Goal: Task Accomplishment & Management: Manage account settings

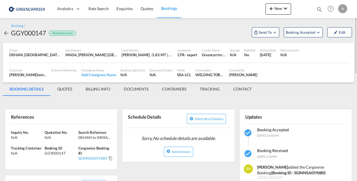
drag, startPoint x: 352, startPoint y: 0, endPoint x: 84, endPoint y: 31, distance: 269.5
click at [84, 31] on div "Booking / GGY000147 Booking Accepted Send To Cargowise Last synced on [DATE] Up…" at bounding box center [179, 31] width 352 height 14
click at [5, 33] on md-icon "icon-arrow-left" at bounding box center [6, 33] width 7 height 7
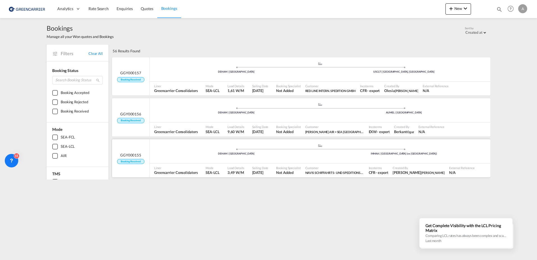
click at [137, 149] on div "GGY000155 Booking Received" at bounding box center [131, 158] width 38 height 38
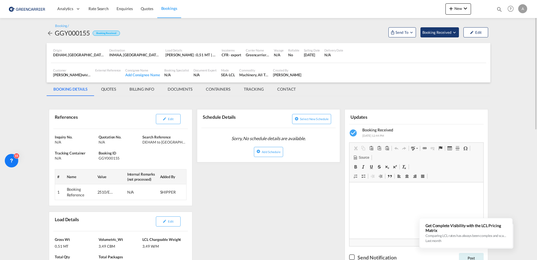
click at [357, 32] on md-icon "Open demo menu" at bounding box center [454, 32] width 5 height 5
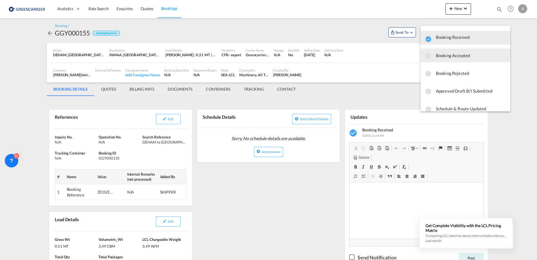
click at [357, 56] on span "Booking Accepted" at bounding box center [471, 55] width 70 height 10
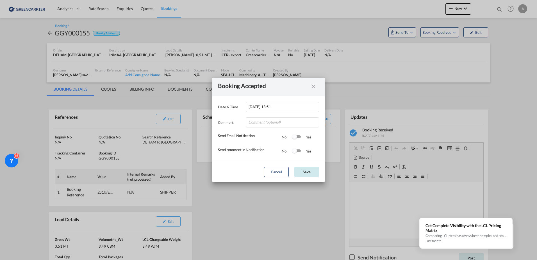
click at [303, 173] on button "Save" at bounding box center [306, 172] width 25 height 10
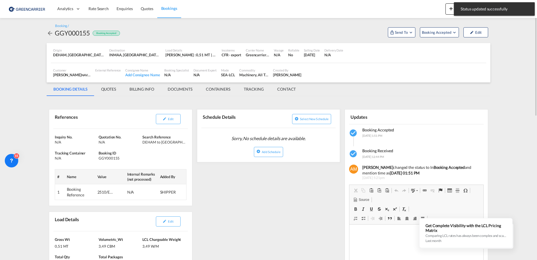
click at [357, 70] on div "Customer [PERSON_NAME] [PERSON_NAME] SCHIFFAHRTS- UND SPEDITIONS-AKTIENGESELLSC…" at bounding box center [268, 73] width 435 height 14
click at [357, 32] on md-icon "Open demo menu" at bounding box center [410, 32] width 5 height 5
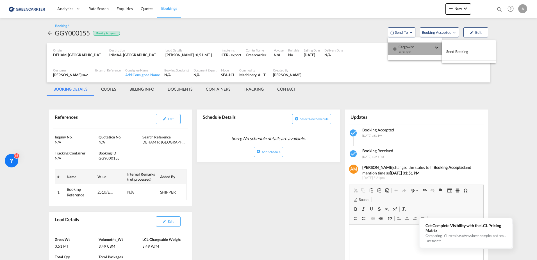
click at [357, 47] on div "Yet to sync" at bounding box center [416, 53] width 35 height 12
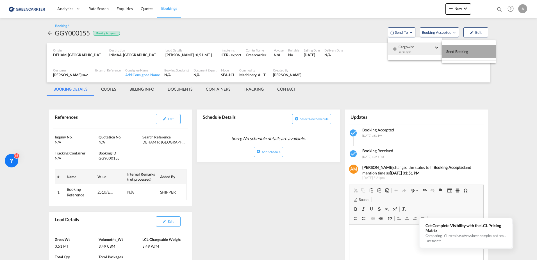
click at [357, 51] on span "Send Booking" at bounding box center [457, 51] width 22 height 9
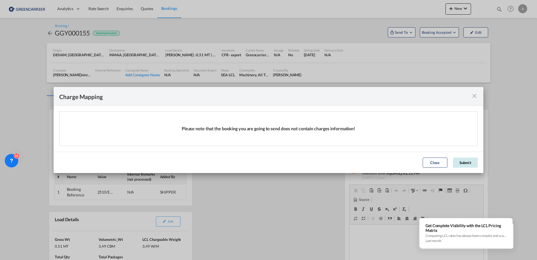
click at [357, 160] on button "Submit" at bounding box center [465, 162] width 25 height 10
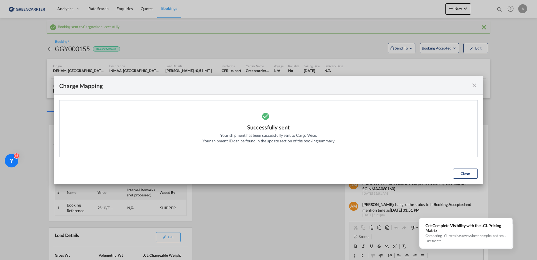
click at [357, 171] on button "Close" at bounding box center [465, 173] width 25 height 10
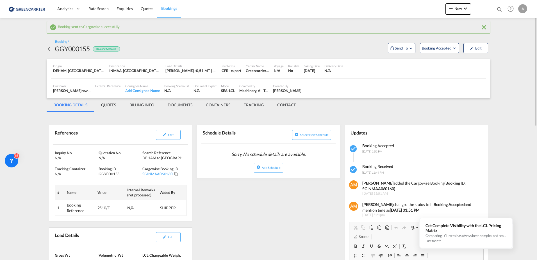
click at [176, 173] on md-icon "Click to Copy" at bounding box center [176, 174] width 4 height 4
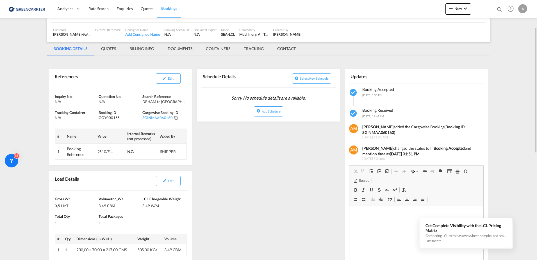
click at [233, 181] on div "References Edit Inquiry No. N/A Quotation No. N/A Search Reference DEHAM to INM…" at bounding box center [269, 262] width 444 height 408
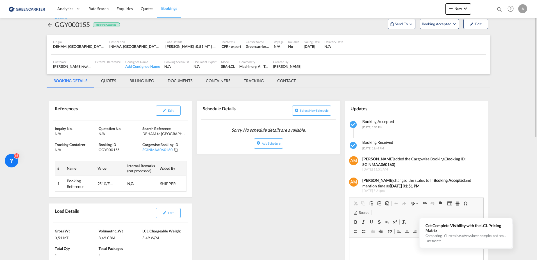
scroll to position [0, 0]
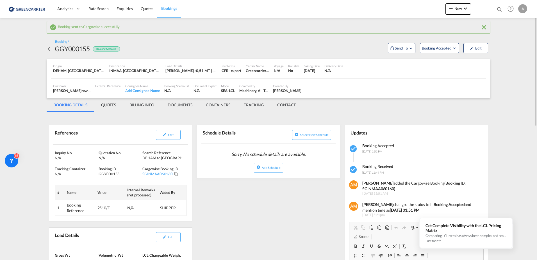
click at [296, 91] on div "[PERSON_NAME]" at bounding box center [287, 90] width 28 height 5
click at [288, 90] on div "[PERSON_NAME]" at bounding box center [287, 90] width 28 height 5
drag, startPoint x: 288, startPoint y: 90, endPoint x: 294, endPoint y: 90, distance: 5.6
click at [293, 90] on div "[PERSON_NAME]" at bounding box center [287, 90] width 28 height 5
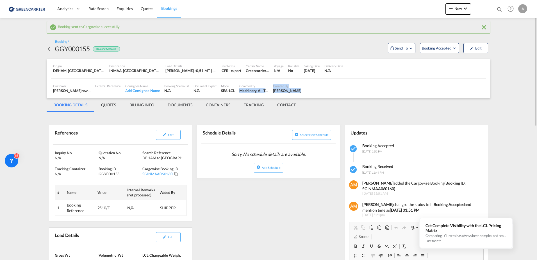
drag, startPoint x: 297, startPoint y: 90, endPoint x: 264, endPoint y: 86, distance: 32.8
click at [264, 86] on div "Customer [PERSON_NAME] [PERSON_NAME] SCHIFFAHRTS- UND SPEDITIONS-AKTIENGESELLSC…" at bounding box center [268, 88] width 435 height 14
drag, startPoint x: 264, startPoint y: 86, endPoint x: 275, endPoint y: 89, distance: 11.0
click at [275, 89] on div "[PERSON_NAME]" at bounding box center [287, 90] width 28 height 5
click at [273, 89] on div "[PERSON_NAME]" at bounding box center [287, 90] width 28 height 5
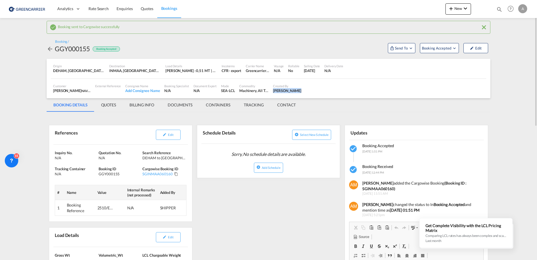
drag, startPoint x: 273, startPoint y: 89, endPoint x: 293, endPoint y: 93, distance: 20.6
click at [293, 93] on div "[PERSON_NAME]" at bounding box center [287, 90] width 28 height 5
click at [319, 91] on div "Customer [PERSON_NAME] [PERSON_NAME] SCHIFFAHRTS- UND SPEDITIONS-AKTIENGESELLSC…" at bounding box center [268, 88] width 435 height 14
click at [344, 101] on md-tabs-canvas "BOOKING DETAILS QUOTES BILLING INFO DOCUMENTS CONTAINERS TRACKING CONTACT BOOKI…" at bounding box center [269, 104] width 444 height 13
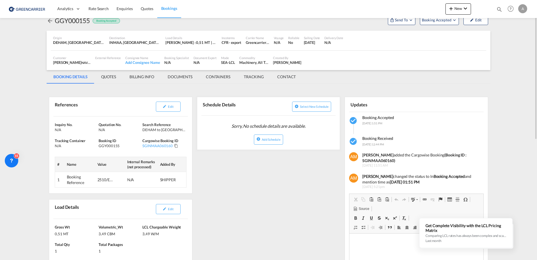
scroll to position [84, 0]
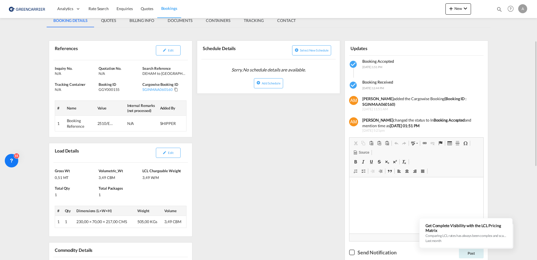
click at [145, 181] on div "[PERSON_NAME] 0,51 MT Volumetric_Wt 3,49 CBM LCL Chargeable Weight 3,49 W/M Tot…" at bounding box center [120, 199] width 143 height 74
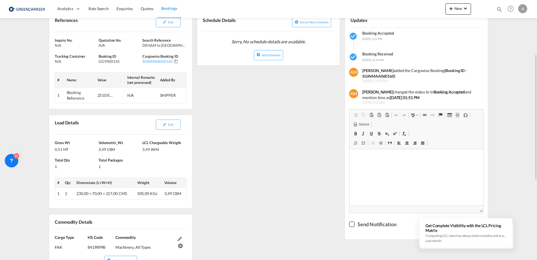
scroll to position [169, 0]
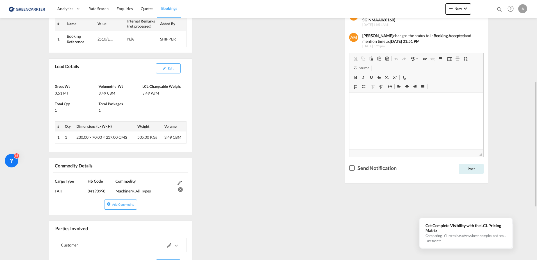
click at [145, 181] on div "Machinery, All Types" at bounding box center [144, 189] width 59 height 10
drag, startPoint x: 142, startPoint y: 191, endPoint x: 115, endPoint y: 191, distance: 27.8
click at [115, 181] on div "Cargo Type FAK (IMCO Code : 0) HS Code 84198998 Commodity Machinery, All Types" at bounding box center [120, 185] width 143 height 26
drag, startPoint x: 115, startPoint y: 191, endPoint x: 118, endPoint y: 190, distance: 3.5
copy div "Machinery, All Types"
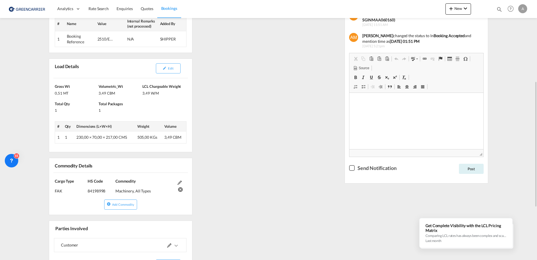
click at [108, 181] on div "84198998" at bounding box center [101, 189] width 26 height 10
drag, startPoint x: 106, startPoint y: 190, endPoint x: 84, endPoint y: 190, distance: 22.2
click at [84, 181] on div "Cargo Type FAK (IMCO Code : 0) HS Code 84198998 Commodity Machinery, All Types" at bounding box center [120, 185] width 143 height 26
drag, startPoint x: 84, startPoint y: 190, endPoint x: 86, endPoint y: 192, distance: 3.0
click at [90, 181] on div "84198998" at bounding box center [101, 189] width 26 height 10
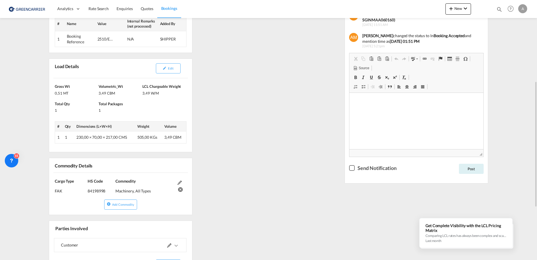
drag, startPoint x: 89, startPoint y: 190, endPoint x: 103, endPoint y: 190, distance: 14.0
click at [103, 181] on div "Cargo Type FAK (IMCO Code : 0) HS Code 84198998 Commodity Machinery, All Types" at bounding box center [120, 185] width 143 height 26
drag, startPoint x: 103, startPoint y: 190, endPoint x: 88, endPoint y: 191, distance: 15.5
click at [88, 181] on div "84198998" at bounding box center [101, 189] width 26 height 10
drag, startPoint x: 88, startPoint y: 191, endPoint x: 94, endPoint y: 191, distance: 6.5
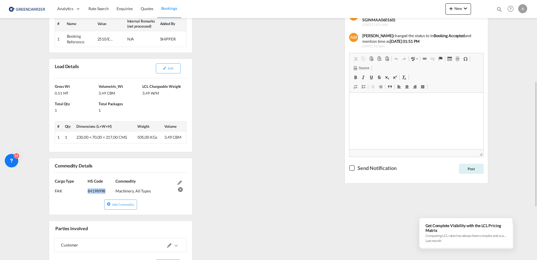
click at [94, 181] on div "84198998" at bounding box center [101, 189] width 26 height 10
click at [261, 153] on div "References Edit Inquiry No. N/A Quotation No. N/A Search Reference DEHAM to INM…" at bounding box center [269, 150] width 444 height 408
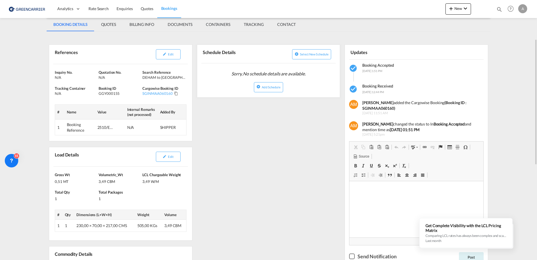
scroll to position [24, 0]
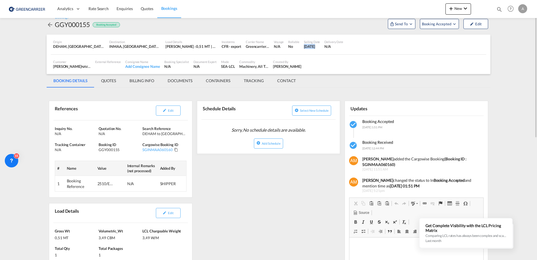
drag, startPoint x: 311, startPoint y: 46, endPoint x: 303, endPoint y: 46, distance: 8.7
click at [303, 46] on div "Sailing Date [DATE]" at bounding box center [312, 44] width 21 height 14
click at [304, 46] on div "[DATE]" at bounding box center [312, 46] width 16 height 5
drag, startPoint x: 304, startPoint y: 46, endPoint x: 325, endPoint y: 46, distance: 21.1
click at [323, 46] on div "Sailing Date [DATE]" at bounding box center [312, 44] width 21 height 14
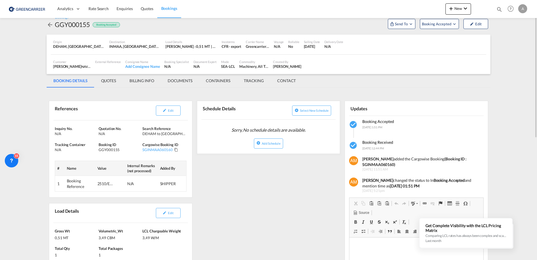
drag, startPoint x: 325, startPoint y: 46, endPoint x: 294, endPoint y: 51, distance: 31.5
click at [298, 49] on div "No" at bounding box center [293, 46] width 11 height 5
click at [289, 67] on div "[PERSON_NAME]" at bounding box center [287, 66] width 28 height 5
click at [284, 79] on md-tab-item "CONTACT" at bounding box center [287, 80] width 32 height 13
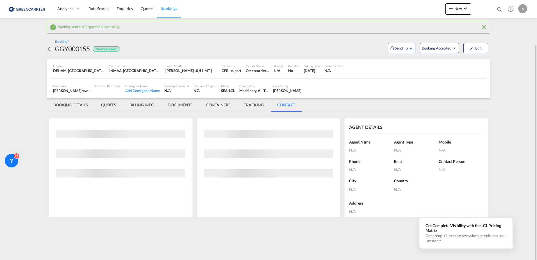
scroll to position [0, 0]
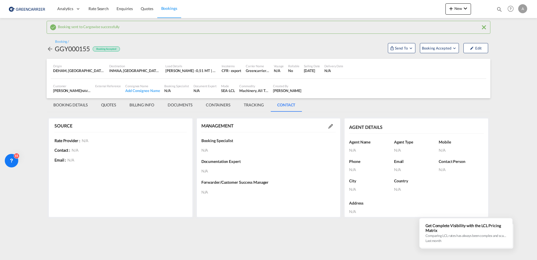
click at [255, 113] on div "SOURCE Rate Provider : N/A Contact : N/A Email : N/A MANAGEMENT Booking Special…" at bounding box center [269, 167] width 444 height 111
click at [256, 107] on md-tab-item "TRACKING" at bounding box center [253, 104] width 33 height 13
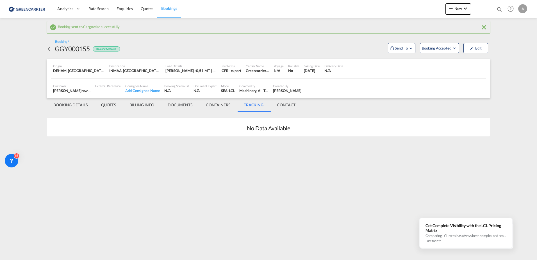
click at [223, 106] on md-tab-item "CONTAINERS" at bounding box center [218, 104] width 38 height 13
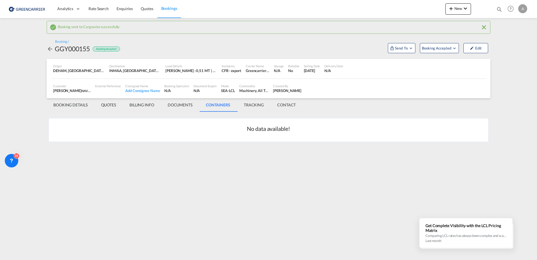
click at [182, 106] on md-tab-item "DOCUMENTS" at bounding box center [180, 104] width 38 height 13
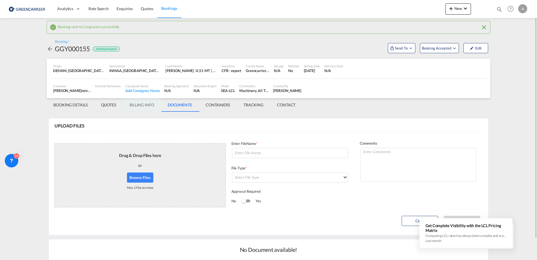
click at [143, 108] on md-tab-item "BILLING INFO" at bounding box center [142, 104] width 38 height 13
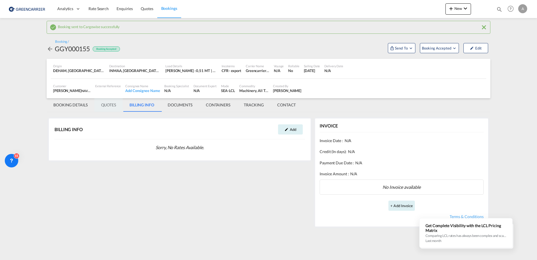
click at [104, 107] on md-tab-item "QUOTES" at bounding box center [108, 104] width 28 height 13
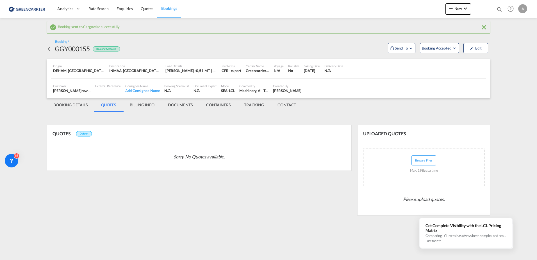
click at [73, 110] on md-tab-item "BOOKING DETAILS" at bounding box center [71, 104] width 48 height 13
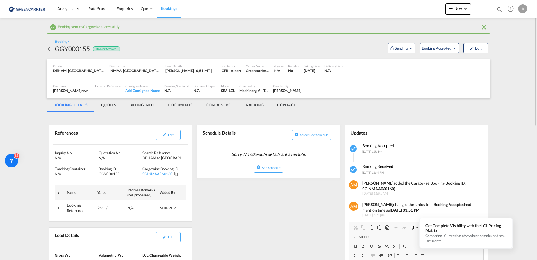
click at [31, 99] on md-content "Analytics Dashboard Rate Search Enquiries Quotes Bookings New Quote Bookings" at bounding box center [268, 130] width 537 height 260
click at [335, 101] on md-tabs-canvas "BOOKING DETAILS QUOTES BILLING INFO DOCUMENTS CONTAINERS TRACKING CONTACT BOOKI…" at bounding box center [269, 104] width 444 height 13
click at [47, 49] on md-icon "icon-arrow-left" at bounding box center [50, 49] width 7 height 7
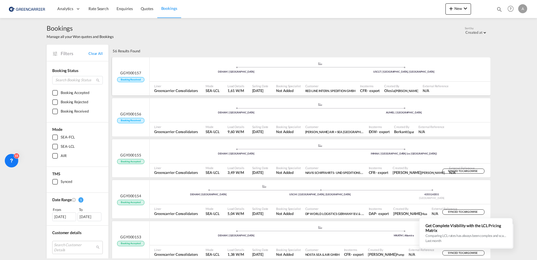
click at [144, 75] on div "GGY000157 Booking Received" at bounding box center [131, 76] width 38 height 38
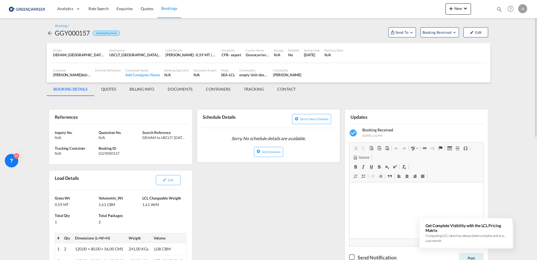
click at [49, 34] on md-icon "icon-arrow-left" at bounding box center [50, 33] width 7 height 7
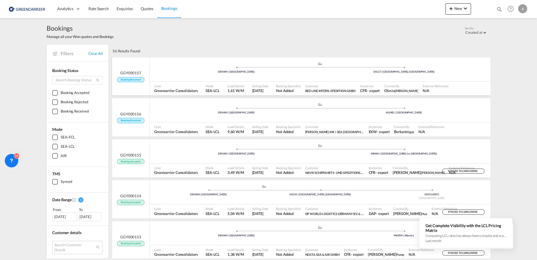
click at [135, 70] on div "GGY000157 Booking Received" at bounding box center [131, 76] width 38 height 38
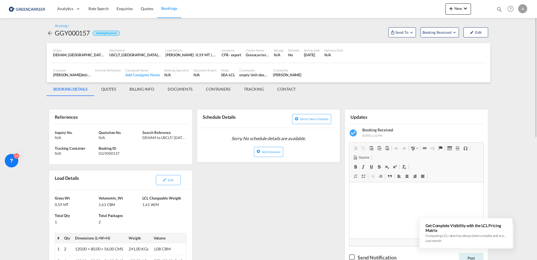
drag, startPoint x: 292, startPoint y: 198, endPoint x: 291, endPoint y: 195, distance: 3.2
drag, startPoint x: 280, startPoint y: 193, endPoint x: 411, endPoint y: 120, distance: 150.0
click at [357, 33] on md-icon "Open demo menu" at bounding box center [454, 32] width 5 height 5
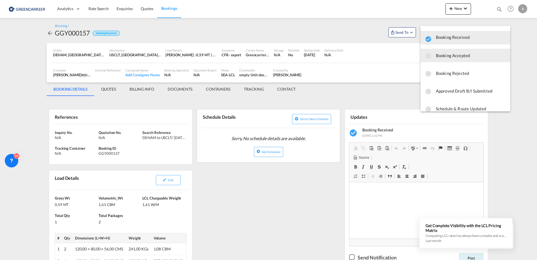
click at [357, 58] on span "Booking Accepted" at bounding box center [471, 55] width 70 height 10
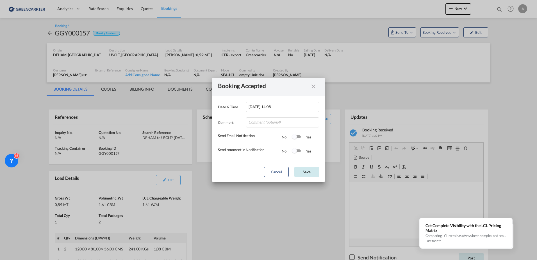
click at [303, 170] on button "Save" at bounding box center [306, 172] width 25 height 10
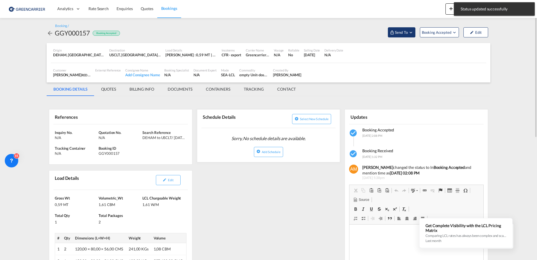
click at [357, 33] on md-icon "Open demo menu" at bounding box center [410, 32] width 5 height 5
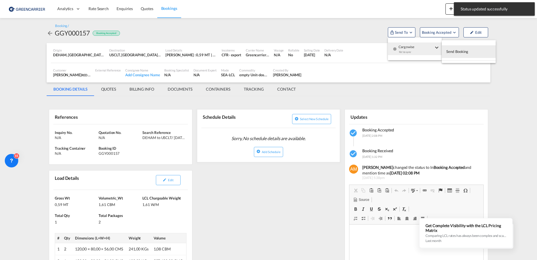
click at [357, 51] on button "Send Booking" at bounding box center [469, 51] width 54 height 13
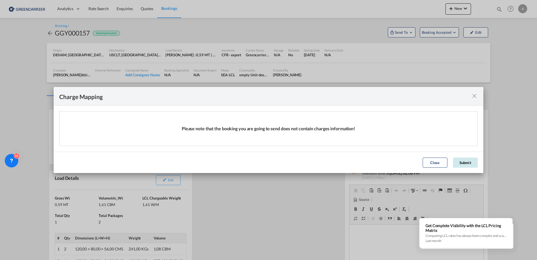
click at [357, 164] on button "Submit" at bounding box center [465, 162] width 25 height 10
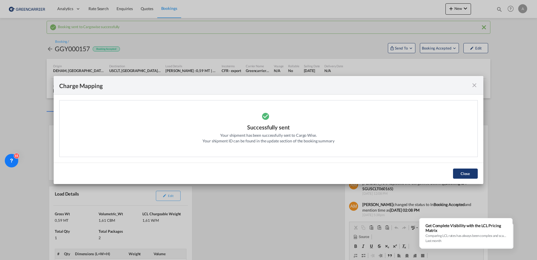
click at [357, 172] on button "Close" at bounding box center [465, 173] width 25 height 10
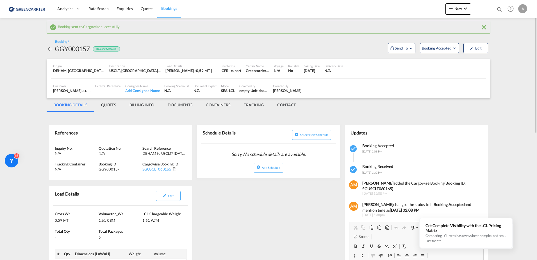
scroll to position [56, 0]
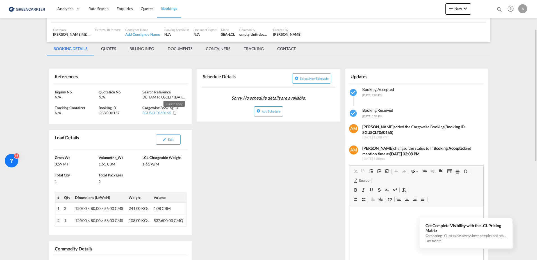
click at [173, 111] on md-icon "Click to Copy" at bounding box center [175, 113] width 4 height 4
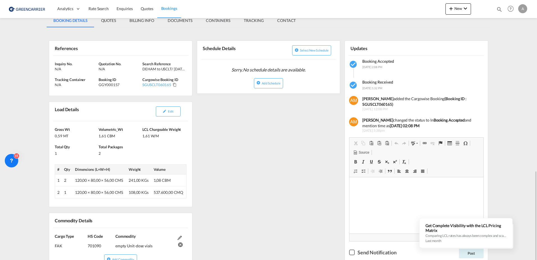
scroll to position [169, 0]
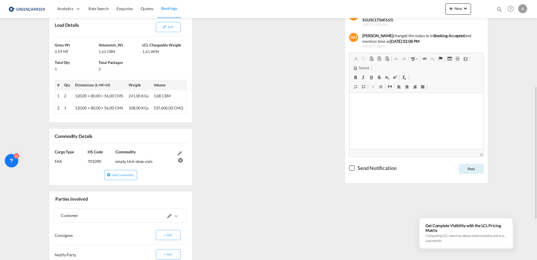
click at [156, 163] on div "empty Unit-dose vials" at bounding box center [144, 159] width 59 height 10
drag, startPoint x: 154, startPoint y: 162, endPoint x: 116, endPoint y: 163, distance: 38.5
click at [116, 163] on div "empty Unit-dose vials" at bounding box center [144, 159] width 59 height 10
drag, startPoint x: 116, startPoint y: 163, endPoint x: 121, endPoint y: 161, distance: 5.1
copy div "empty Unit-dose vials"
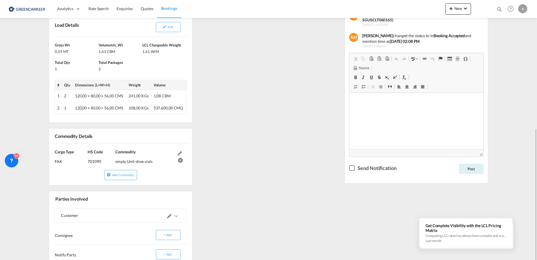
scroll to position [197, 0]
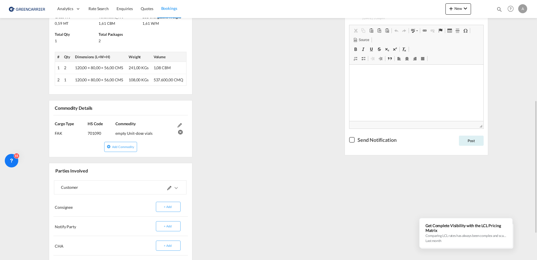
drag, startPoint x: 72, startPoint y: 133, endPoint x: 67, endPoint y: 136, distance: 5.3
click at [72, 134] on div "FAK (IMCO Code : 0)" at bounding box center [71, 131] width 33 height 10
click at [64, 133] on div "FAK (IMCO Code : 0)" at bounding box center [71, 131] width 33 height 10
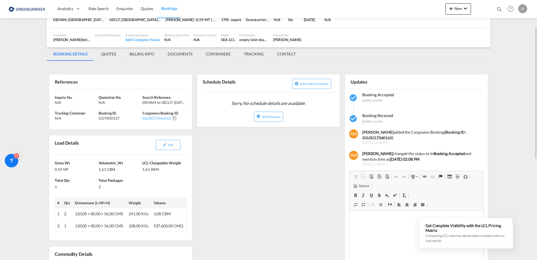
scroll to position [79, 0]
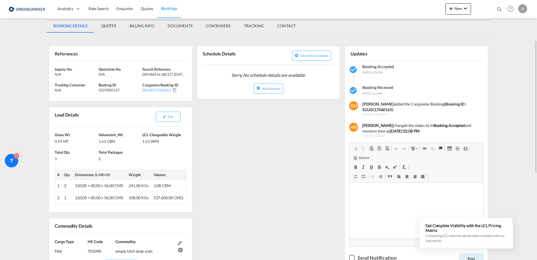
click at [105, 181] on span "120,00 × 80,00 × 56,00 CMS" at bounding box center [99, 185] width 48 height 5
drag, startPoint x: 76, startPoint y: 184, endPoint x: 130, endPoint y: 197, distance: 55.2
click at [130, 181] on tbody "1 2 120,00 × 80,00 × 56,00 CMS 241,00 KGs 1,08 CBM 2 1 120,00 × 80,00 × 56,00 C…" at bounding box center [120, 192] width 131 height 24
drag, startPoint x: 130, startPoint y: 197, endPoint x: 134, endPoint y: 198, distance: 4.6
click at [134, 181] on span "108,00 KGs" at bounding box center [139, 197] width 20 height 5
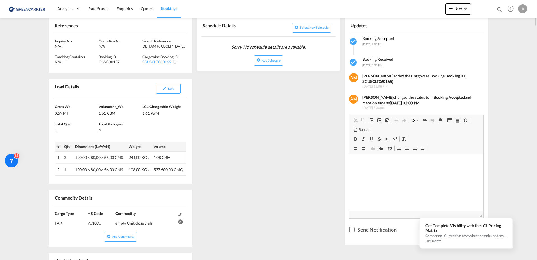
scroll to position [0, 0]
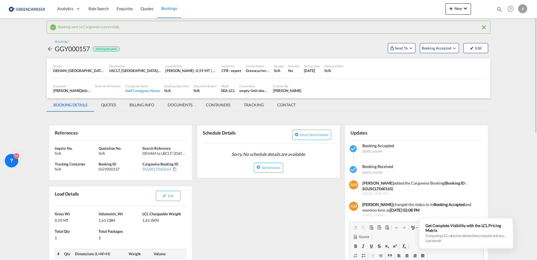
click at [155, 70] on div "USCLT, [GEOGRAPHIC_DATA], [GEOGRAPHIC_DATA], [GEOGRAPHIC_DATA], [GEOGRAPHIC_DAT…" at bounding box center [135, 70] width 52 height 5
drag, startPoint x: 156, startPoint y: 70, endPoint x: 164, endPoint y: 72, distance: 8.0
click at [164, 72] on div "Origin DEHAM, [GEOGRAPHIC_DATA], [GEOGRAPHIC_DATA], [GEOGRAPHIC_DATA], [GEOGRAP…" at bounding box center [268, 69] width 435 height 20
click at [295, 76] on div "Origin DEHAM, [GEOGRAPHIC_DATA], [GEOGRAPHIC_DATA], [GEOGRAPHIC_DATA], [GEOGRAP…" at bounding box center [268, 69] width 435 height 20
drag, startPoint x: 305, startPoint y: 70, endPoint x: 323, endPoint y: 73, distance: 18.8
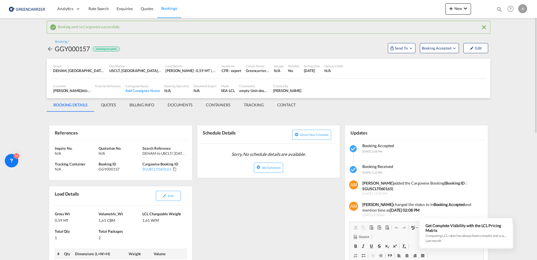
click at [320, 73] on div "[DATE]" at bounding box center [312, 70] width 16 height 5
drag, startPoint x: 323, startPoint y: 73, endPoint x: 302, endPoint y: 71, distance: 21.2
click at [306, 73] on div "Sailing Date [DATE]" at bounding box center [312, 69] width 21 height 14
drag, startPoint x: 304, startPoint y: 71, endPoint x: 324, endPoint y: 71, distance: 19.7
click at [323, 71] on div "Sailing Date [DATE]" at bounding box center [312, 69] width 21 height 14
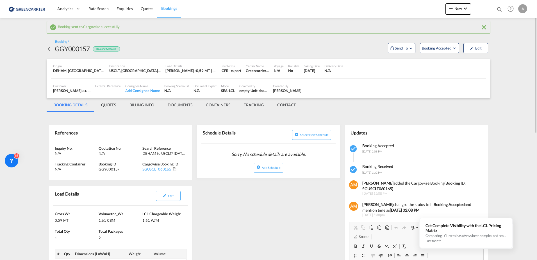
click at [289, 88] on div "[PERSON_NAME]" at bounding box center [287, 90] width 28 height 5
click at [289, 90] on div "[PERSON_NAME]" at bounding box center [287, 90] width 28 height 5
drag, startPoint x: 289, startPoint y: 90, endPoint x: 296, endPoint y: 89, distance: 7.4
click at [297, 89] on div "[PERSON_NAME]" at bounding box center [287, 90] width 28 height 5
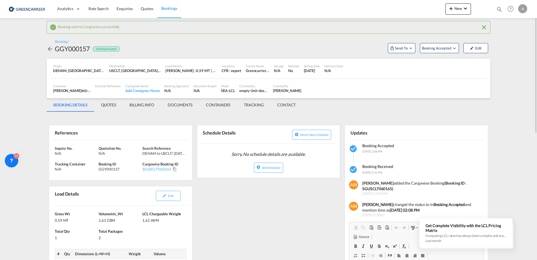
click at [295, 90] on div "[PERSON_NAME]" at bounding box center [287, 90] width 28 height 5
drag, startPoint x: 295, startPoint y: 90, endPoint x: 292, endPoint y: 90, distance: 3.2
click at [292, 90] on div "[PERSON_NAME]" at bounding box center [287, 90] width 28 height 5
drag, startPoint x: 292, startPoint y: 90, endPoint x: 277, endPoint y: 92, distance: 15.0
click at [278, 92] on div "[PERSON_NAME]" at bounding box center [287, 90] width 28 height 5
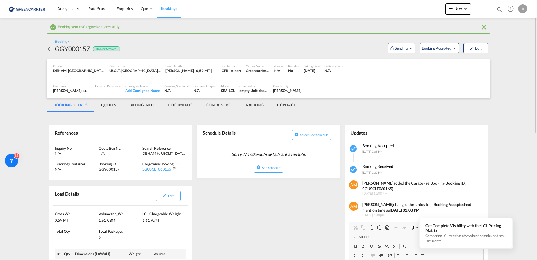
drag, startPoint x: 272, startPoint y: 91, endPoint x: 301, endPoint y: 93, distance: 29.3
click at [301, 93] on div "Created By [PERSON_NAME]" at bounding box center [287, 88] width 33 height 14
drag, startPoint x: 301, startPoint y: 93, endPoint x: 294, endPoint y: 90, distance: 7.4
copy div "[PERSON_NAME]"
click at [317, 92] on div "Customer [PERSON_NAME] RED LINE INTERN. SPEDITION GMBH , +-1 more External Refe…" at bounding box center [268, 88] width 435 height 14
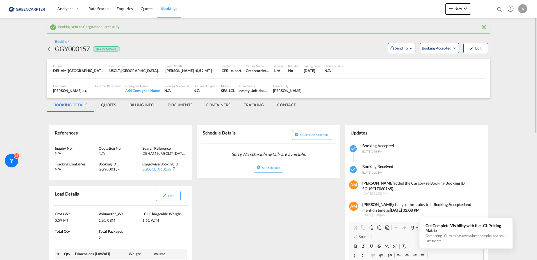
click at [287, 91] on div "[PERSON_NAME]" at bounding box center [287, 90] width 28 height 5
drag, startPoint x: 284, startPoint y: 91, endPoint x: 274, endPoint y: 93, distance: 10.6
click at [274, 93] on div "Created By [PERSON_NAME]" at bounding box center [287, 88] width 33 height 14
drag, startPoint x: 274, startPoint y: 93, endPoint x: 277, endPoint y: 91, distance: 3.8
copy div "Olesia"
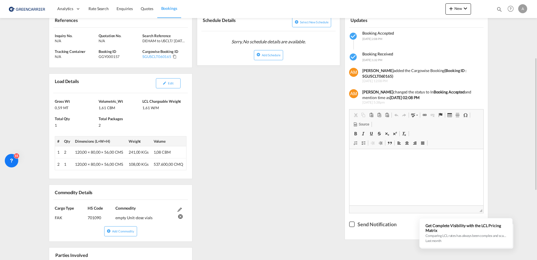
scroll to position [140, 0]
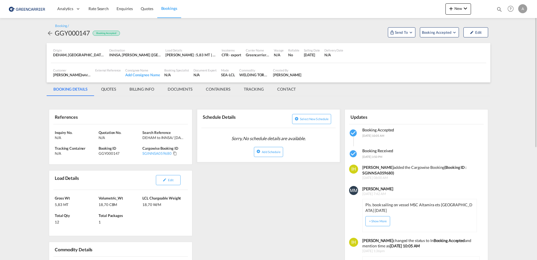
click at [48, 32] on md-icon "icon-arrow-left" at bounding box center [50, 33] width 7 height 7
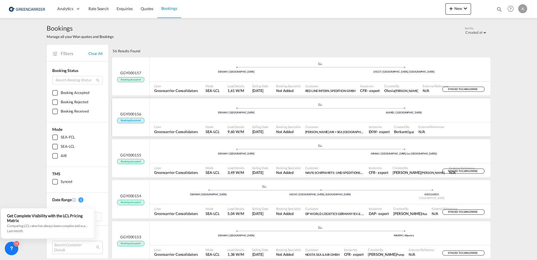
click at [137, 112] on span "GGY000156" at bounding box center [130, 113] width 21 height 5
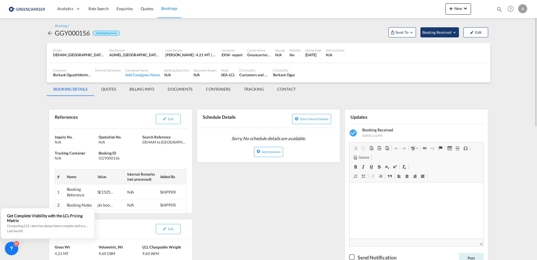
click at [435, 34] on span "Booking Received" at bounding box center [437, 32] width 29 height 6
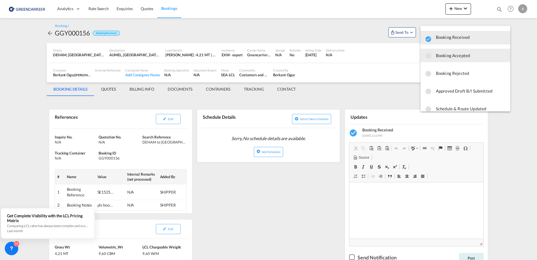
click at [443, 55] on span "Booking Accepted" at bounding box center [471, 55] width 70 height 10
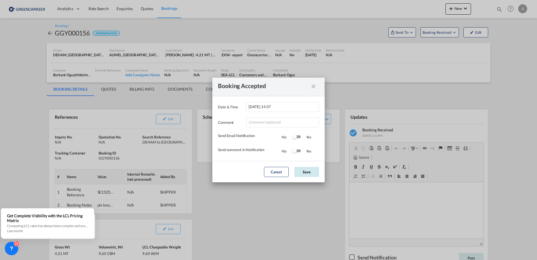
click at [305, 171] on button "Save" at bounding box center [306, 172] width 25 height 10
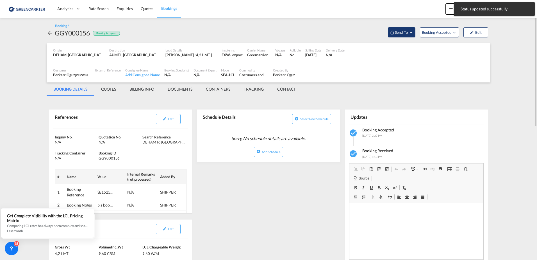
click at [401, 32] on span "Send To" at bounding box center [401, 32] width 14 height 6
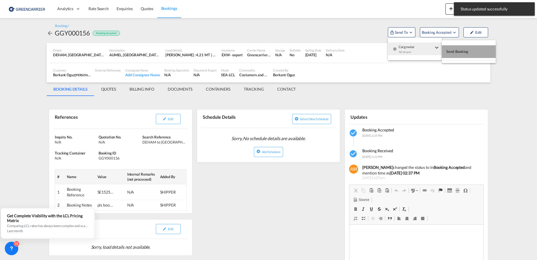
click at [454, 53] on span "Send Booking" at bounding box center [457, 51] width 22 height 9
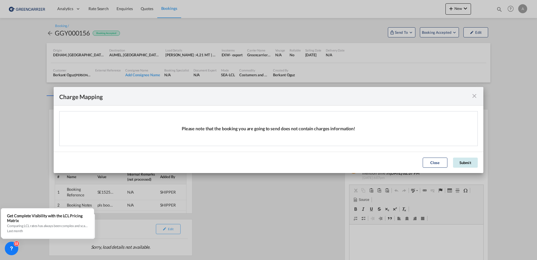
click at [468, 163] on button "Submit" at bounding box center [465, 162] width 25 height 10
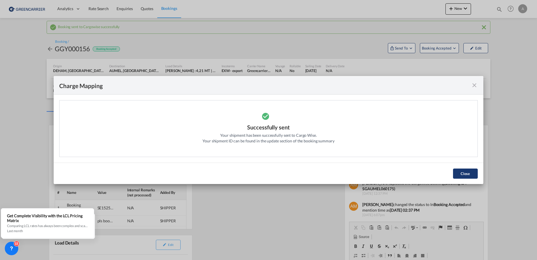
click at [462, 174] on button "Close" at bounding box center [465, 173] width 25 height 10
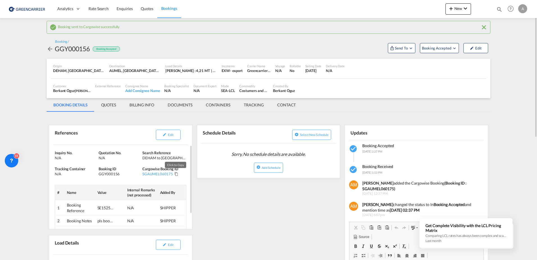
click at [175, 174] on md-icon "Click to Copy" at bounding box center [176, 174] width 4 height 4
click at [232, 70] on div "- export" at bounding box center [236, 70] width 13 height 5
drag, startPoint x: 226, startPoint y: 68, endPoint x: 245, endPoint y: 69, distance: 18.8
click at [245, 69] on div "Origin DEHAM, Hamburg, Germany, Western Europe, Europe Destination AUMEL, Melbo…" at bounding box center [268, 69] width 435 height 20
drag, startPoint x: 245, startPoint y: 69, endPoint x: 342, endPoint y: 88, distance: 99.3
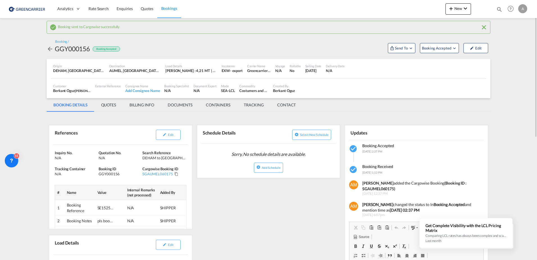
click at [342, 88] on div "Customer Berkant Oguz GEIS AIR + SEA HAMBURG , +-1 more External Reference Cons…" at bounding box center [268, 88] width 435 height 14
click at [228, 74] on div "Incoterms EXW - export" at bounding box center [232, 69] width 26 height 14
drag, startPoint x: 221, startPoint y: 71, endPoint x: 242, endPoint y: 70, distance: 21.1
click at [242, 70] on div "Incoterms EXW - export" at bounding box center [232, 69] width 26 height 14
click at [243, 70] on div "Incoterms EXW - export" at bounding box center [232, 69] width 26 height 14
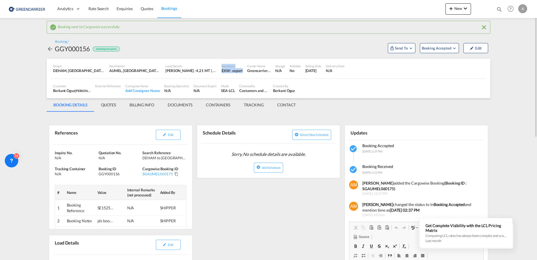
drag, startPoint x: 232, startPoint y: 70, endPoint x: 216, endPoint y: 72, distance: 16.4
click at [216, 72] on div "Origin DEHAM, Hamburg, Germany, Western Europe, Europe Destination AUMEL, Melbo…" at bounding box center [268, 69] width 435 height 20
drag, startPoint x: 216, startPoint y: 72, endPoint x: 225, endPoint y: 73, distance: 9.3
click at [225, 73] on div "EXW" at bounding box center [226, 70] width 8 height 5
drag, startPoint x: 222, startPoint y: 71, endPoint x: 244, endPoint y: 70, distance: 21.9
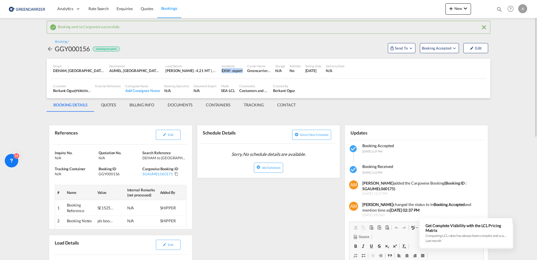
click at [244, 70] on div "Incoterms EXW - export" at bounding box center [232, 69] width 26 height 14
click at [351, 97] on div "Customer Berkant Oguz GEIS AIR + SEA HAMBURG , +-1 more External Reference Cons…" at bounding box center [268, 89] width 435 height 20
click at [350, 88] on div "Customer Berkant Oguz GEIS AIR + SEA HAMBURG , +-1 more External Reference Cons…" at bounding box center [268, 88] width 435 height 14
click at [289, 105] on md-tab-item "CONTACT" at bounding box center [287, 104] width 32 height 13
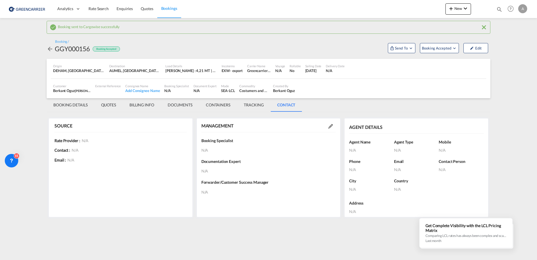
click at [76, 107] on md-tab-item "BOOKING DETAILS" at bounding box center [71, 104] width 48 height 13
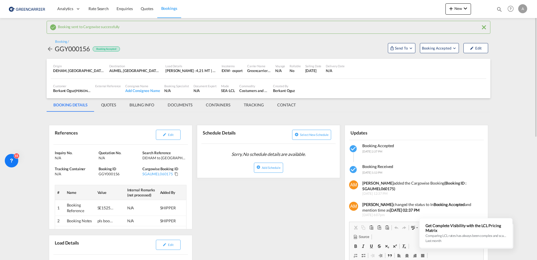
click at [280, 120] on div "Schedule Details Select new schedule Sorry, No schedule details are available. …" at bounding box center [269, 148] width 144 height 58
click at [84, 90] on span "[PERSON_NAME] AIR + SEA [GEOGRAPHIC_DATA]" at bounding box center [109, 90] width 68 height 4
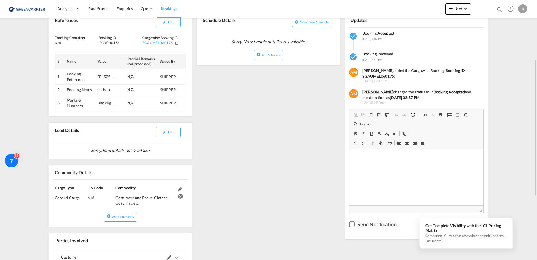
scroll to position [169, 0]
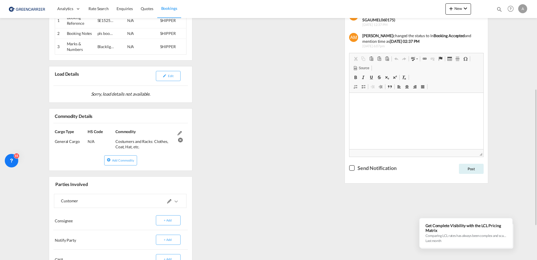
click at [141, 147] on div "Costumers and Racks: Clothes, Coat, Hat, etc." at bounding box center [144, 141] width 59 height 15
drag, startPoint x: 141, startPoint y: 147, endPoint x: 118, endPoint y: 141, distance: 24.0
click at [118, 141] on div "Costumers and Racks: Clothes, Coat, Hat, etc." at bounding box center [144, 141] width 59 height 15
drag, startPoint x: 118, startPoint y: 141, endPoint x: 121, endPoint y: 140, distance: 3.1
copy div "Costumers and Racks: Clothes, Coat, Hat, etc."
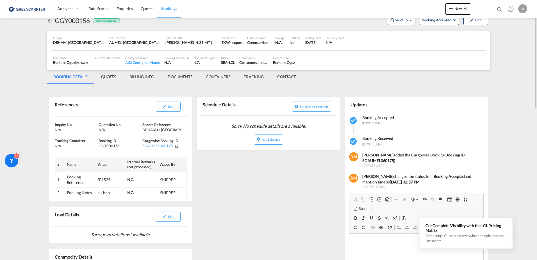
scroll to position [0, 0]
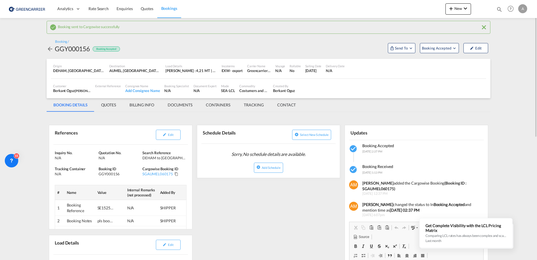
click at [281, 90] on div "Berkant Oguz" at bounding box center [284, 90] width 22 height 5
click at [282, 90] on div "Berkant Oguz" at bounding box center [284, 90] width 22 height 5
click at [281, 90] on div "Berkant Oguz" at bounding box center [284, 90] width 22 height 5
click at [279, 90] on div "Berkant Oguz" at bounding box center [284, 90] width 22 height 5
drag, startPoint x: 273, startPoint y: 90, endPoint x: 295, endPoint y: 90, distance: 22.5
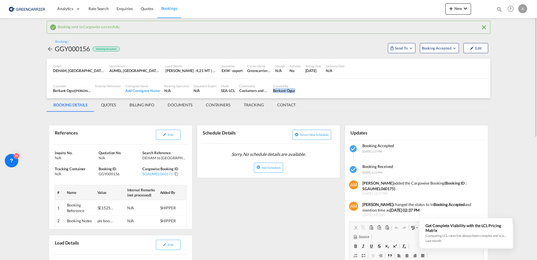
click at [295, 90] on div "Created By Berkant Oguz" at bounding box center [284, 88] width 26 height 14
drag, startPoint x: 295, startPoint y: 90, endPoint x: 290, endPoint y: 91, distance: 5.3
copy div "Berkant Oguz"
click at [330, 92] on div "Customer Berkant Oguz GEIS AIR + SEA HAMBURG , +-1 more External Reference Cons…" at bounding box center [268, 88] width 435 height 14
click at [313, 69] on div "[DATE]" at bounding box center [313, 70] width 16 height 5
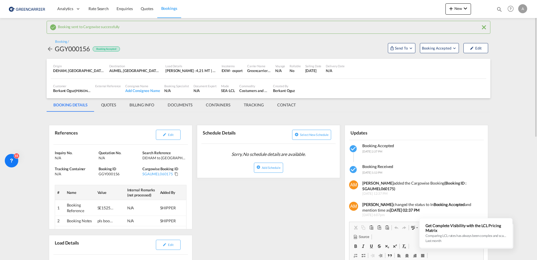
click at [310, 78] on div "Origin DEHAM, Hamburg, Germany, Western Europe, Europe Destination AUMEL, Melbo…" at bounding box center [268, 69] width 435 height 20
drag, startPoint x: 306, startPoint y: 72, endPoint x: 324, endPoint y: 70, distance: 18.6
click at [322, 70] on div "[DATE]" at bounding box center [313, 70] width 16 height 5
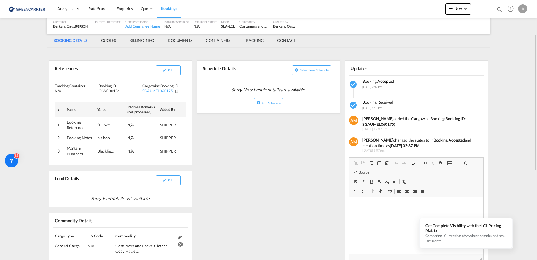
scroll to position [92, 0]
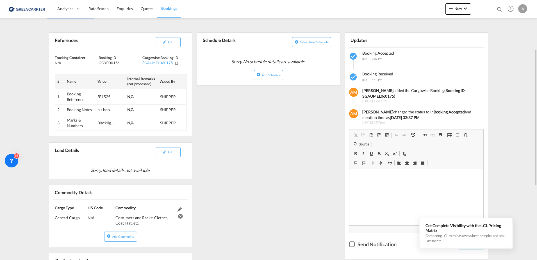
click at [287, 167] on div "References Edit Inquiry No. N/A Quotation No. N/A Search Reference DEHAM to AUM…" at bounding box center [269, 204] width 444 height 364
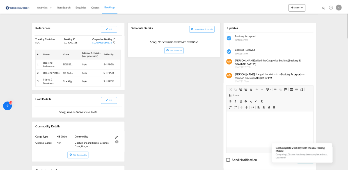
scroll to position [0, 0]
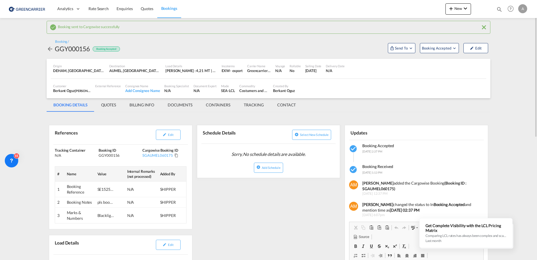
click at [299, 91] on div "Customer Berkant Oguz GEIS AIR + SEA HAMBURG , +-1 more External Reference Cons…" at bounding box center [268, 88] width 435 height 14
drag, startPoint x: 298, startPoint y: 90, endPoint x: 269, endPoint y: 89, distance: 28.9
click at [269, 89] on div "Customer Berkant Oguz GEIS AIR + SEA HAMBURG , +-1 more External Reference Cons…" at bounding box center [268, 88] width 435 height 14
drag, startPoint x: 269, startPoint y: 89, endPoint x: 276, endPoint y: 91, distance: 7.2
copy div "cks: Clothes, Coat, Hat, etc. Created By Berkant Oguz"
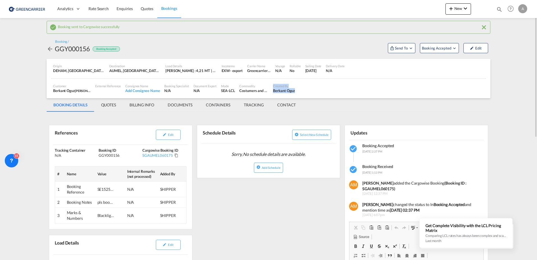
click at [331, 89] on div "Customer Berkant Oguz GEIS AIR + SEA HAMBURG , +-1 more External Reference Cons…" at bounding box center [268, 88] width 435 height 14
click at [82, 88] on div "Berkant Oguz GEIS AIR + SEA HAMBURG , +-1 more" at bounding box center [72, 90] width 38 height 5
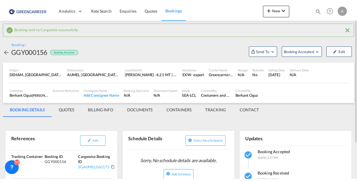
scroll to position [19, 0]
